Goal: Task Accomplishment & Management: Complete application form

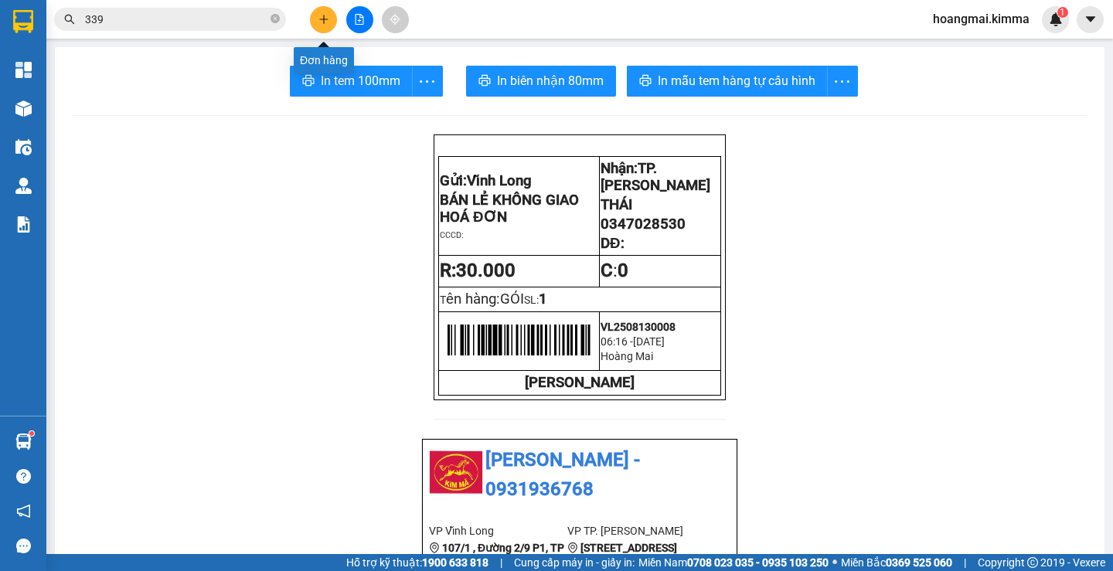
click at [318, 17] on icon "plus" at bounding box center [323, 19] width 11 height 11
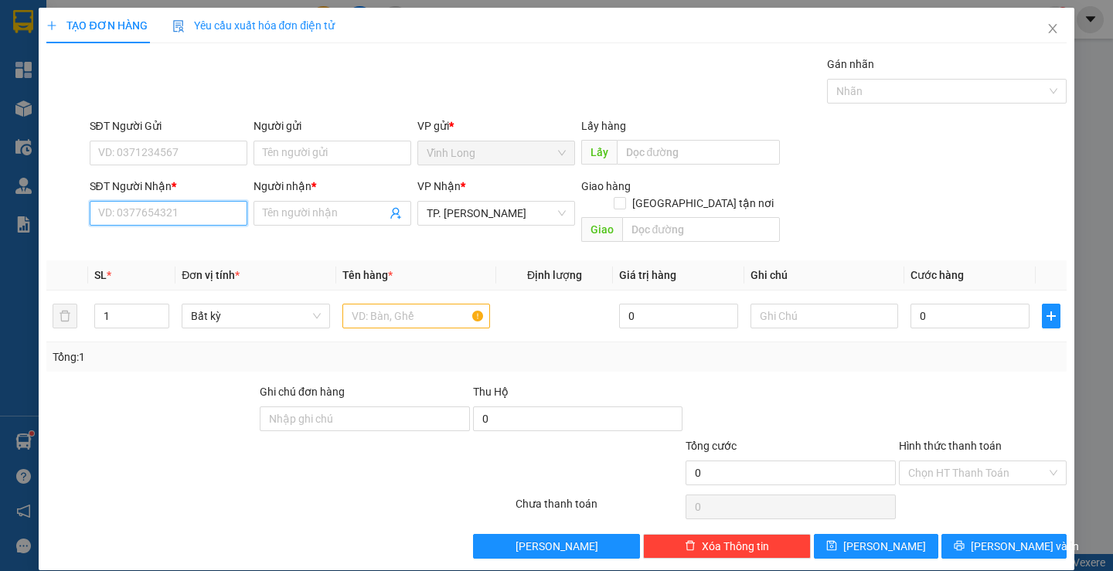
click at [181, 212] on input "SĐT Người Nhận *" at bounding box center [169, 213] width 158 height 25
click at [183, 212] on input "SĐT Người Nhận *" at bounding box center [169, 213] width 158 height 25
click at [185, 212] on input "SĐT Người Nhận *" at bounding box center [169, 213] width 158 height 25
click at [202, 260] on div "0938231703 - CHỊ PHƯỢNG" at bounding box center [166, 268] width 139 height 17
type input "0938231703"
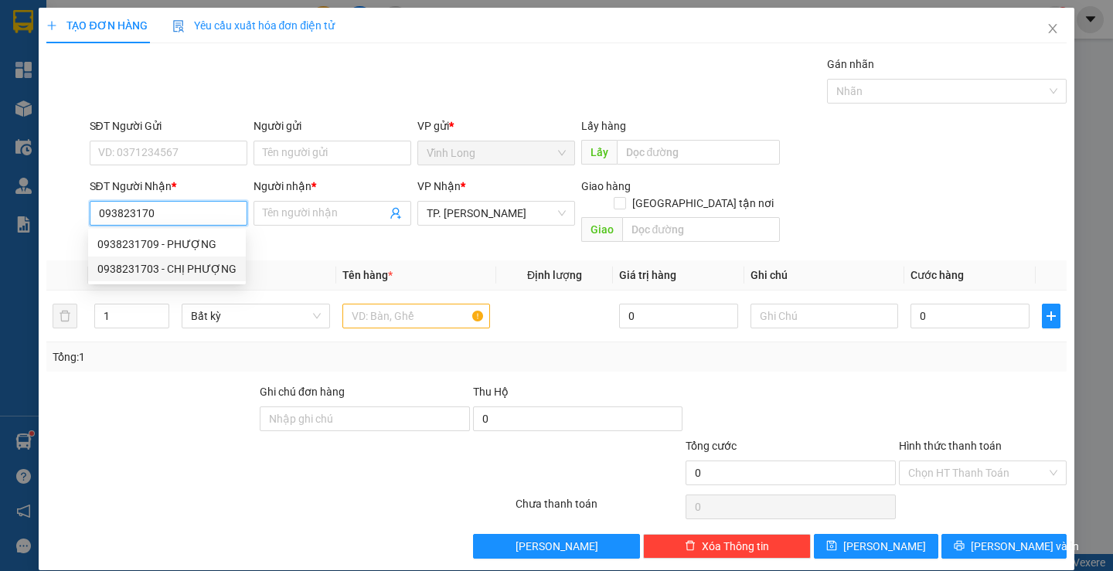
type input "CHỊ PHƯỢNG"
type input "0938231703"
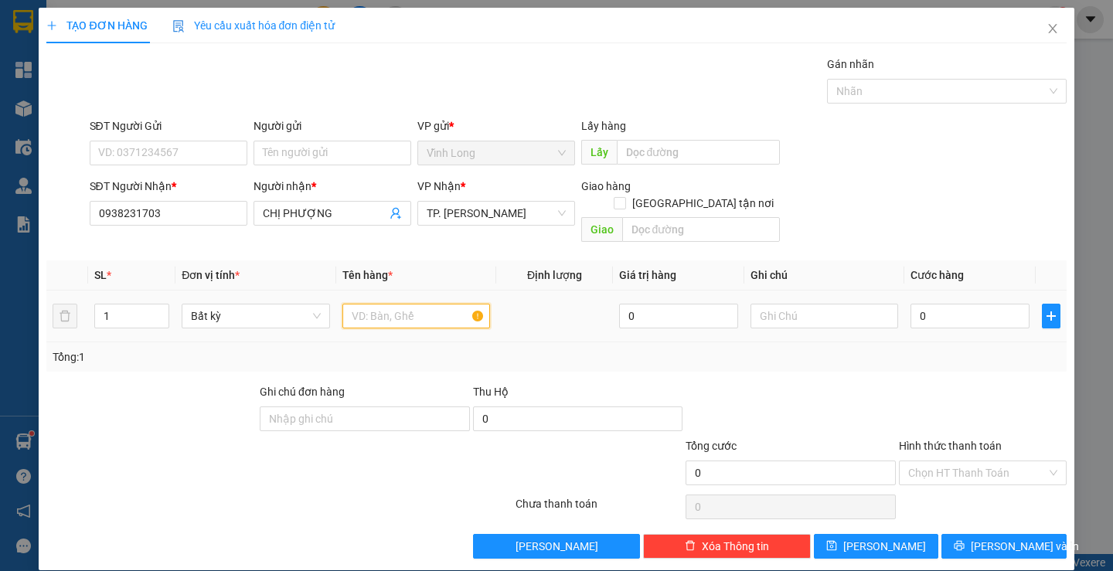
click at [458, 304] on input "text" at bounding box center [416, 316] width 148 height 25
type input "F"
type input "HỒ SƠ"
click at [819, 304] on input "text" at bounding box center [824, 316] width 148 height 25
type input "H"
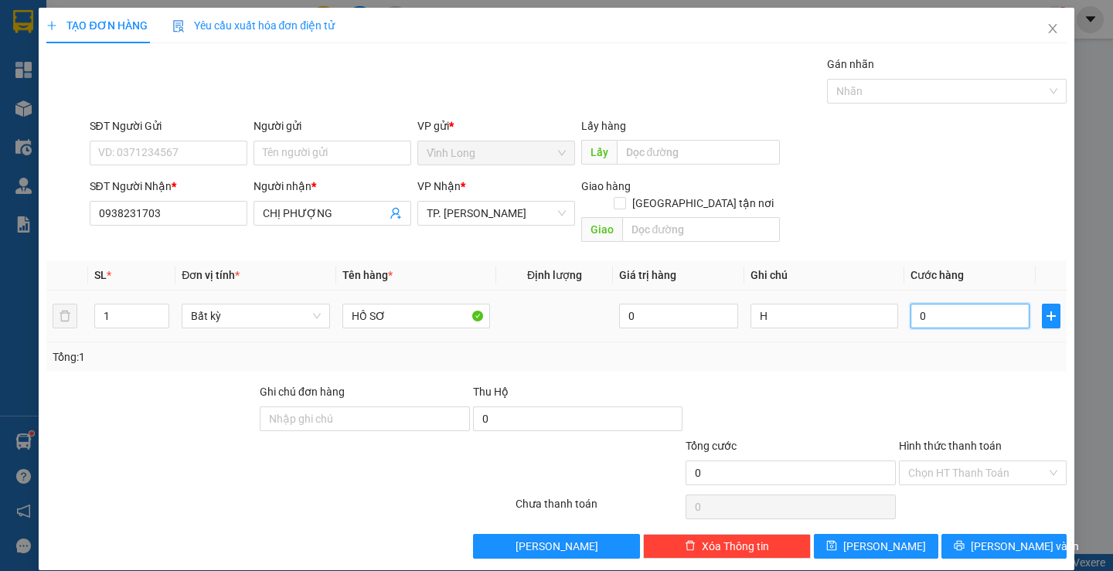
click at [947, 304] on input "0" at bounding box center [969, 316] width 119 height 25
type input "2"
type input "20"
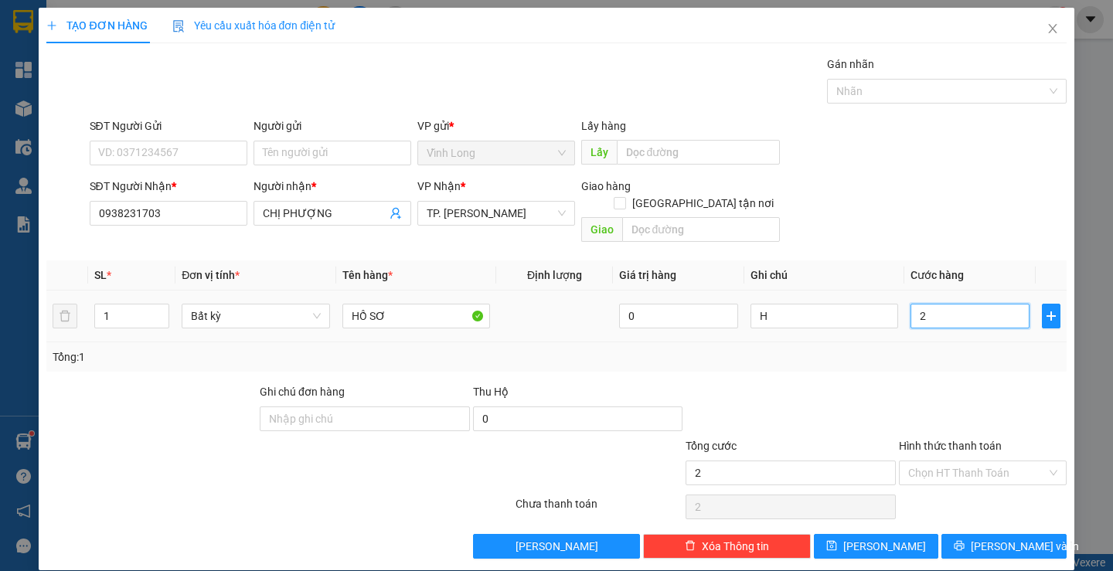
type input "20"
type input "20.000"
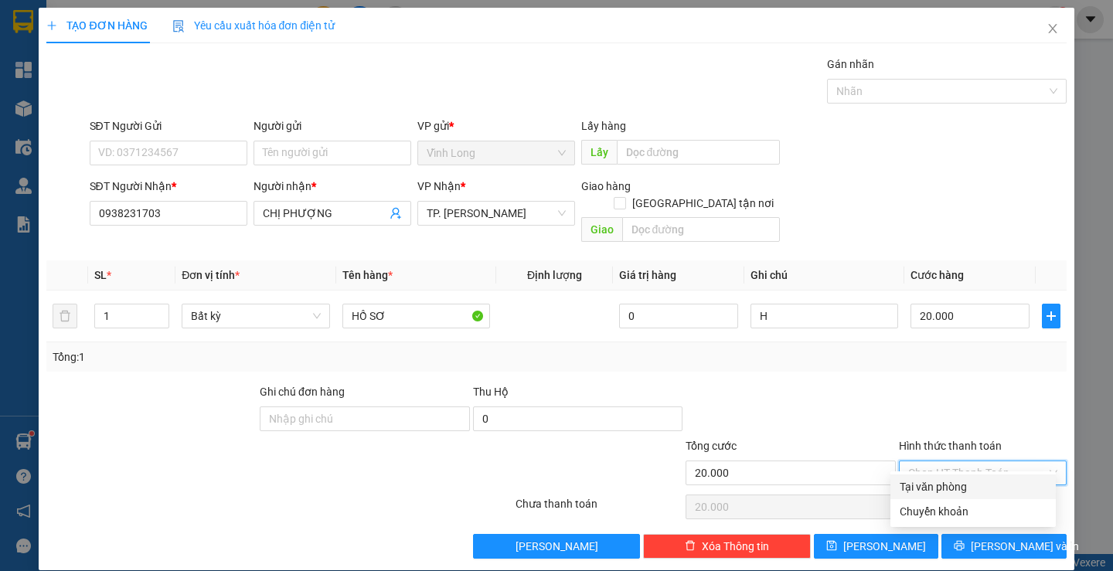
click at [947, 464] on input "Hình thức thanh toán" at bounding box center [977, 472] width 138 height 23
click at [943, 488] on div "Tại văn phòng" at bounding box center [973, 486] width 147 height 17
type input "0"
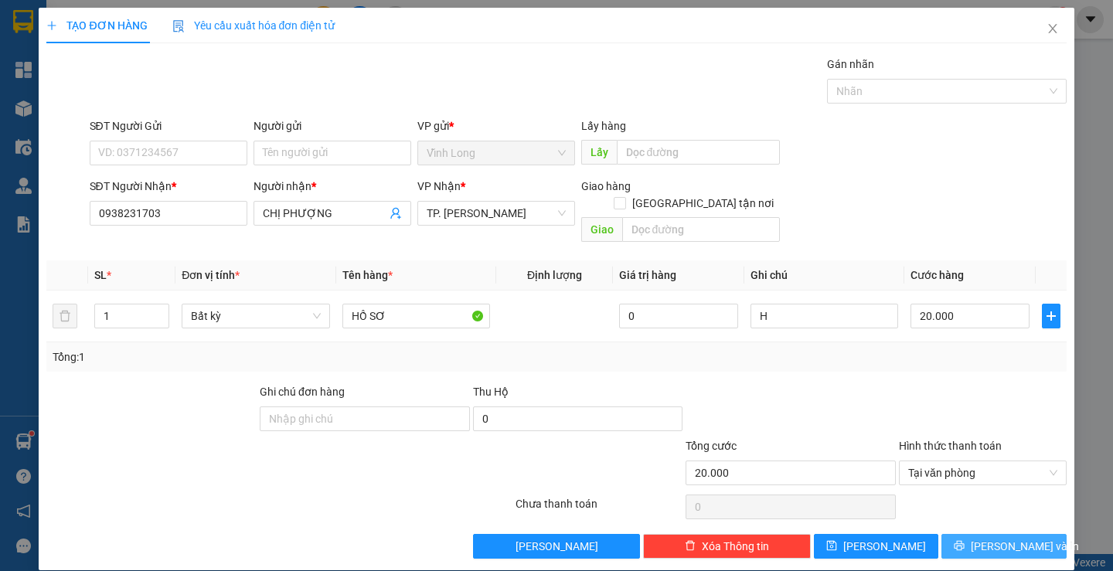
click at [981, 538] on span "[PERSON_NAME] và In" at bounding box center [1025, 546] width 108 height 17
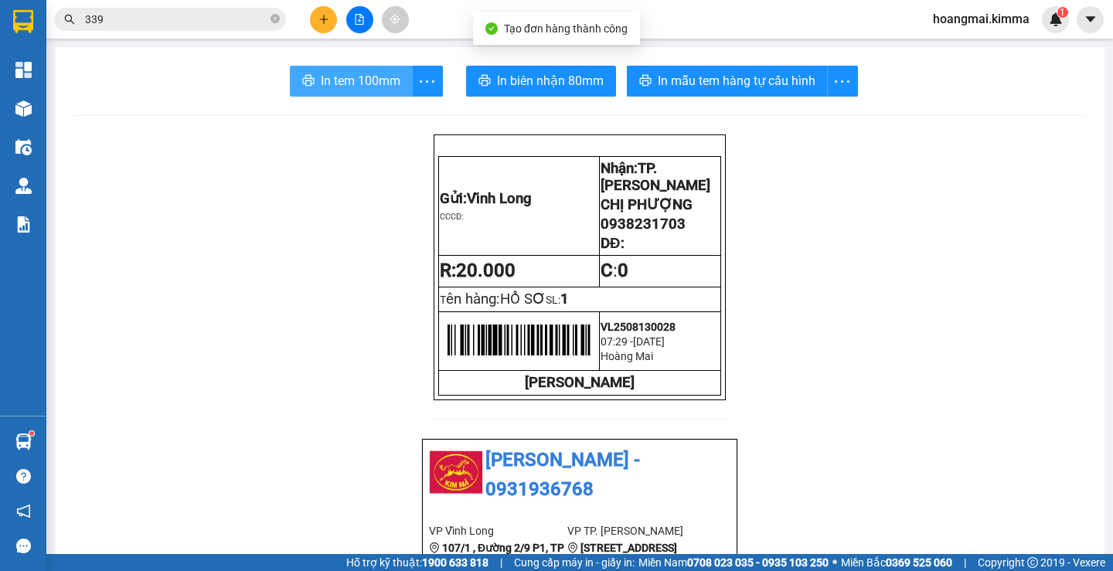
click at [343, 87] on span "In tem 100mm" at bounding box center [361, 80] width 80 height 19
